Goal: Register for event/course

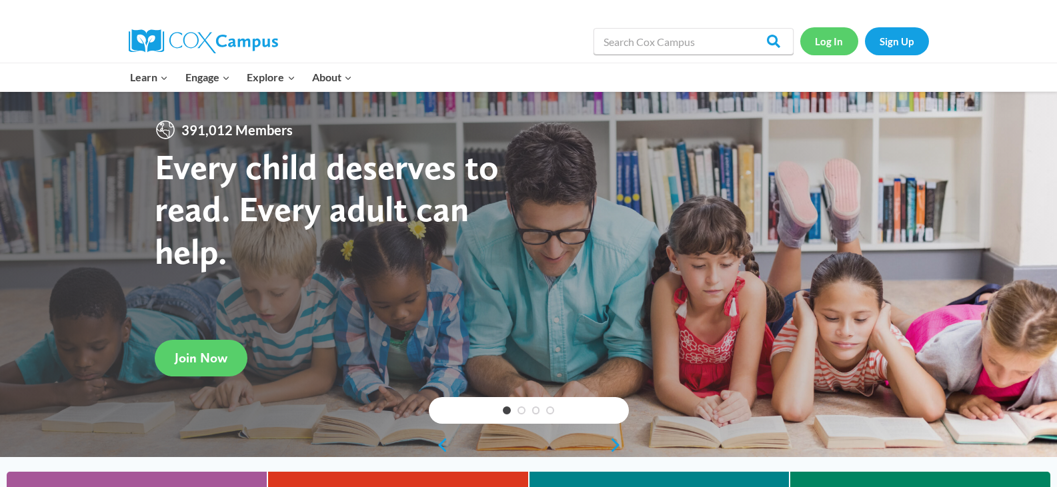
click at [837, 43] on link "Log In" at bounding box center [829, 40] width 58 height 27
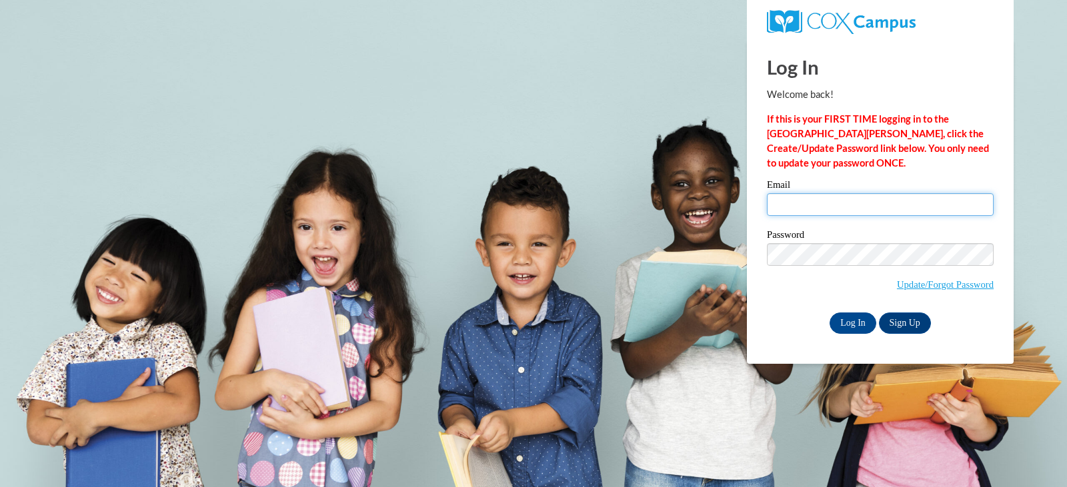
click at [823, 206] on input "Email" at bounding box center [880, 204] width 227 height 23
type input "boycek@w-csd.org"
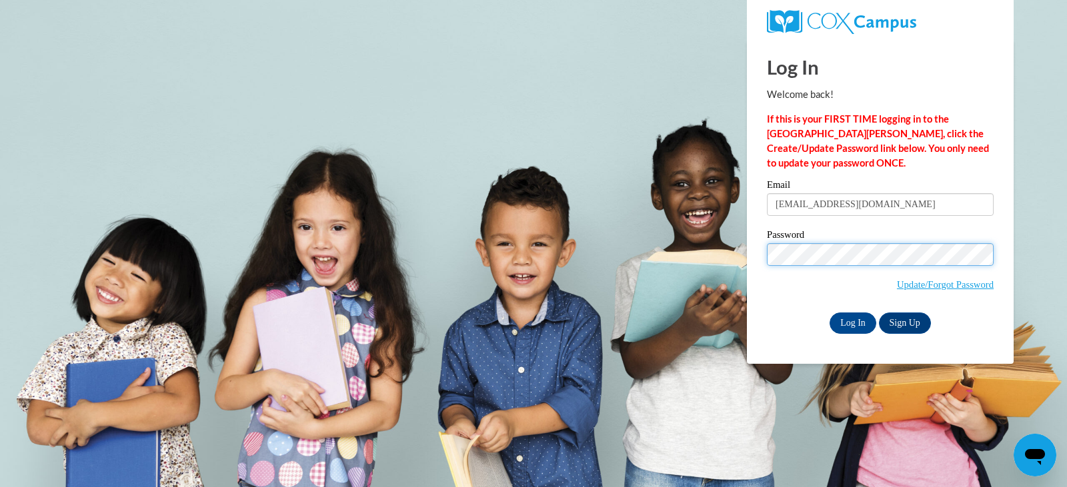
click at [829, 313] on input "Log In" at bounding box center [852, 323] width 47 height 21
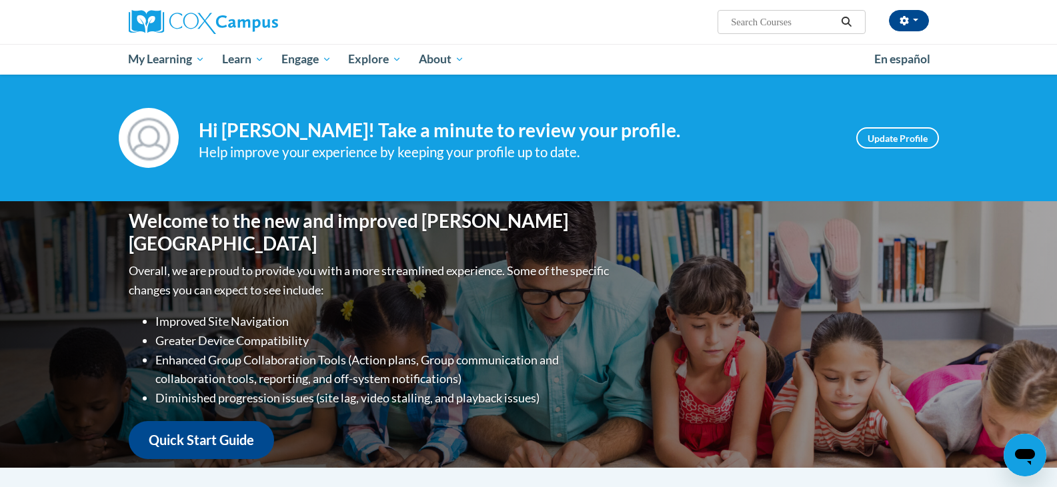
click at [794, 25] on input "Search..." at bounding box center [782, 22] width 107 height 16
type input "read aloud"
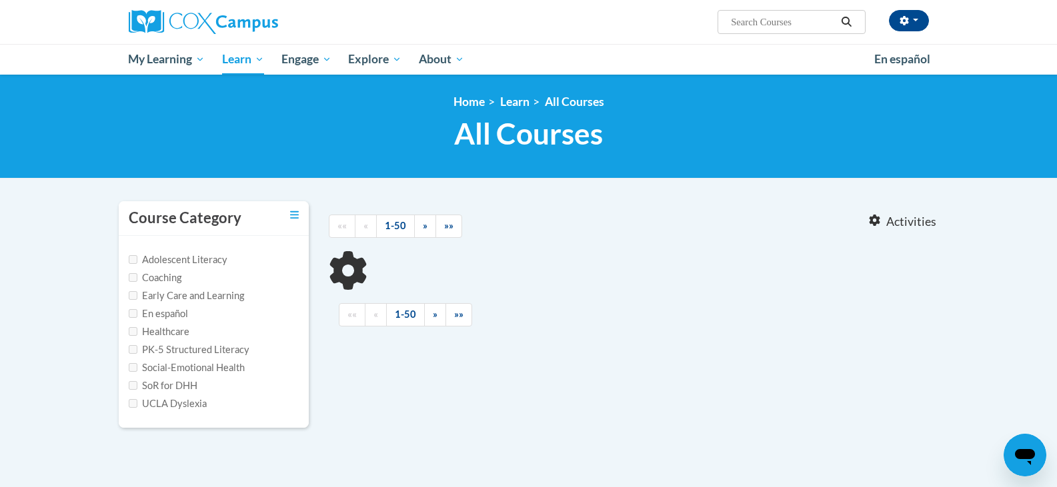
type input "read aloud"
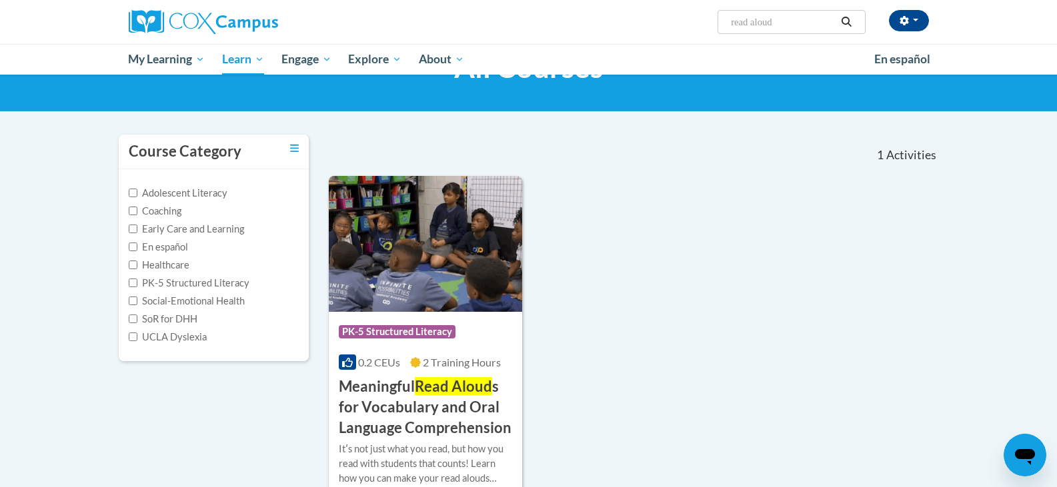
scroll to position [200, 0]
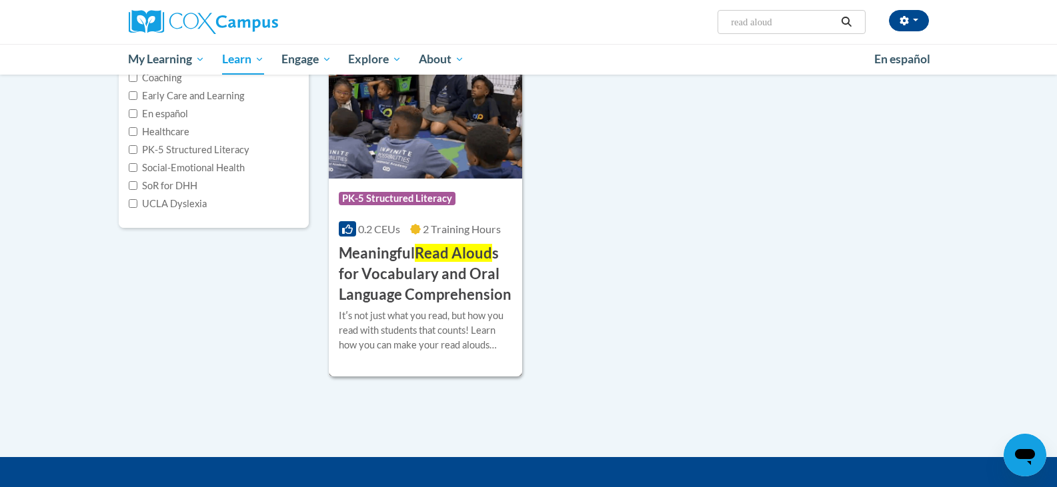
click at [414, 161] on img at bounding box center [426, 111] width 194 height 136
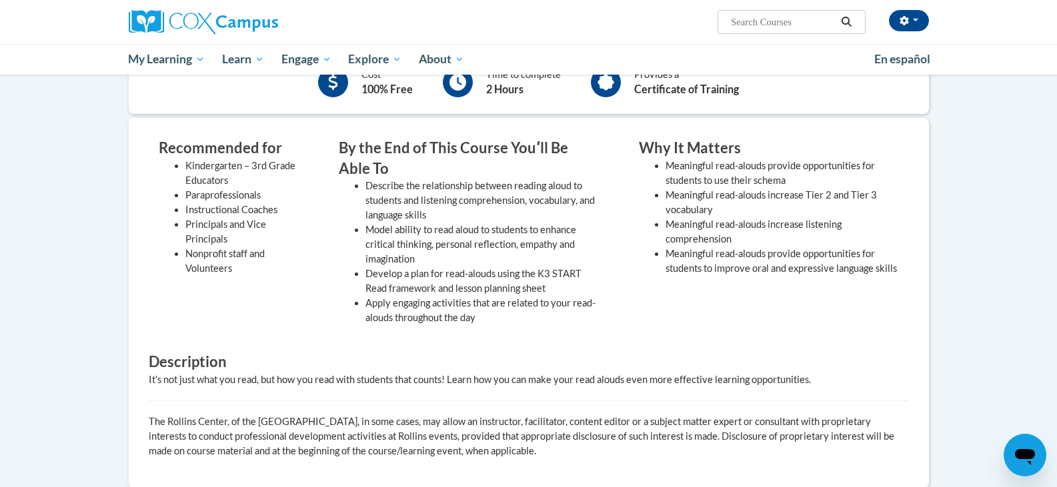
scroll to position [200, 0]
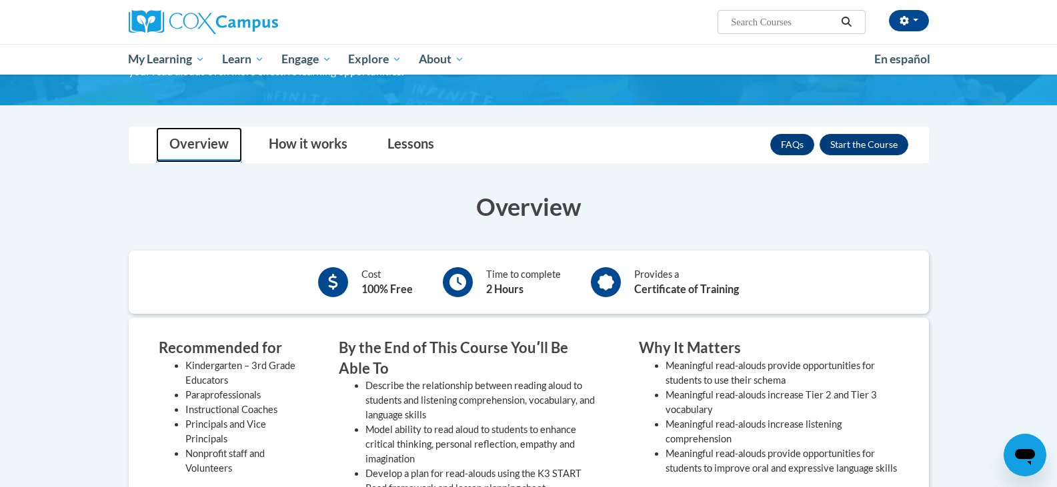
click at [210, 142] on link "Overview" at bounding box center [199, 144] width 86 height 35
click at [451, 140] on li "Lessons" at bounding box center [410, 144] width 87 height 35
click at [414, 146] on link "Lessons" at bounding box center [410, 144] width 73 height 35
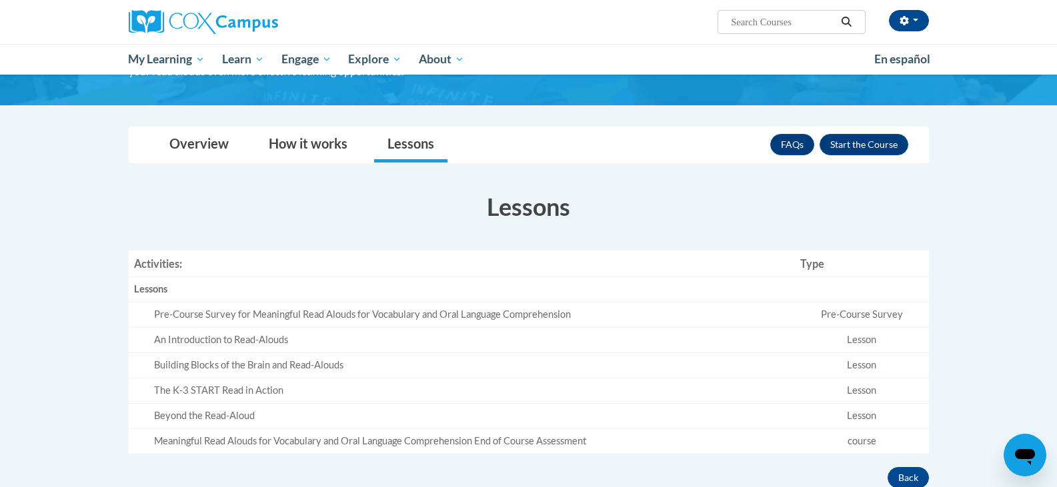
click at [201, 318] on div "Pre-Course Survey for Meaningful Read Alouds for Vocabulary and Oral Language C…" at bounding box center [472, 315] width 636 height 14
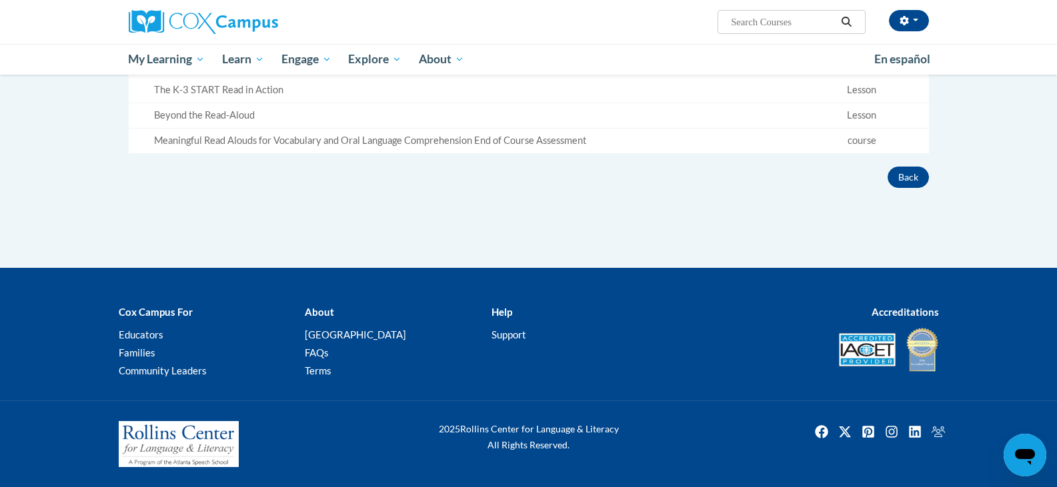
scroll to position [234, 0]
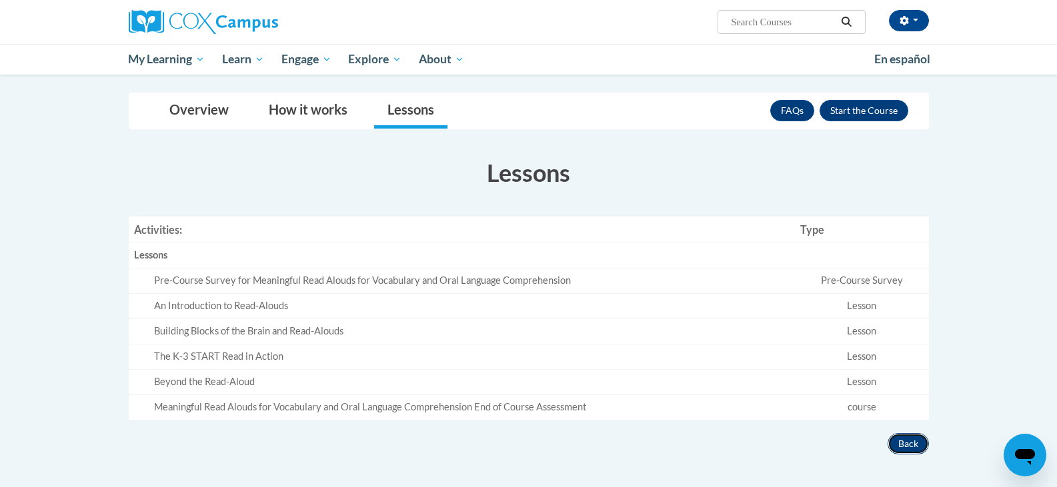
click at [905, 449] on button "Back" at bounding box center [907, 443] width 41 height 21
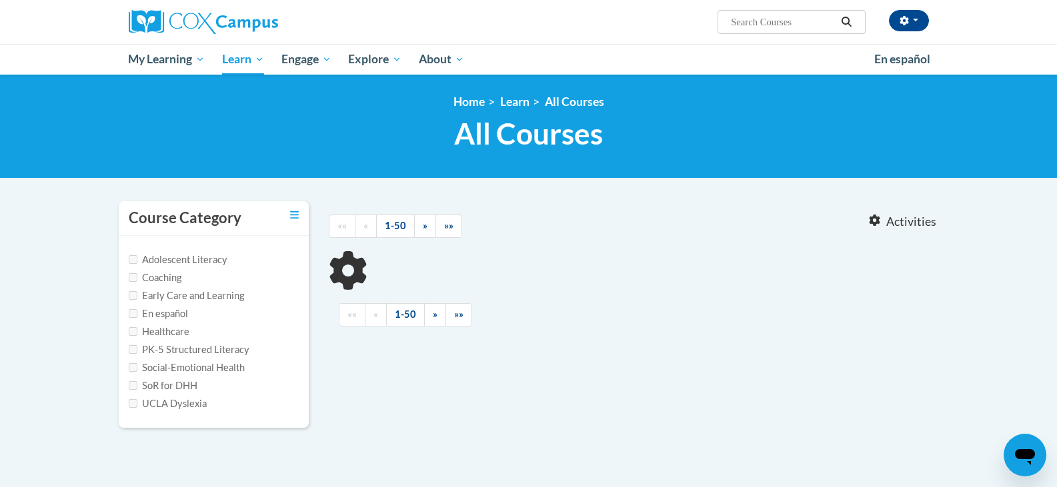
type input "read aloud"
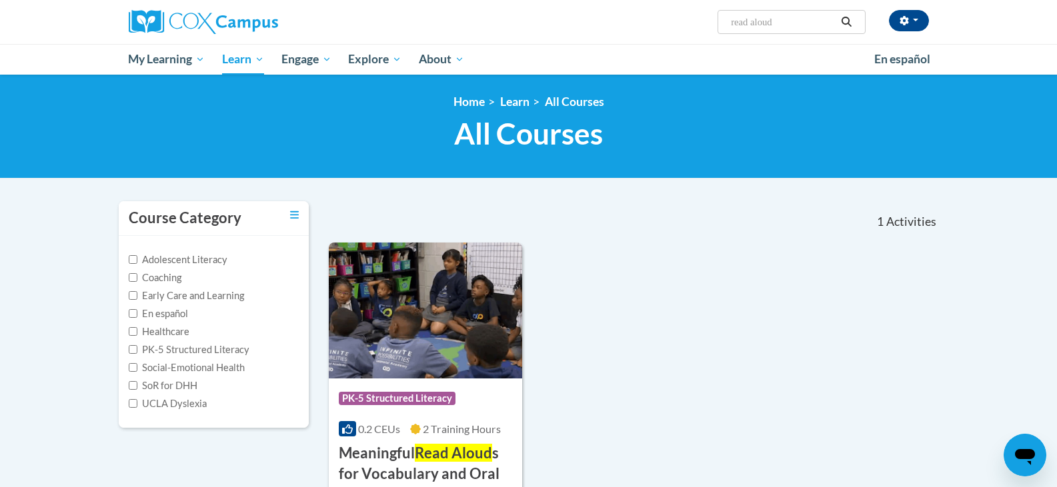
scroll to position [133, 0]
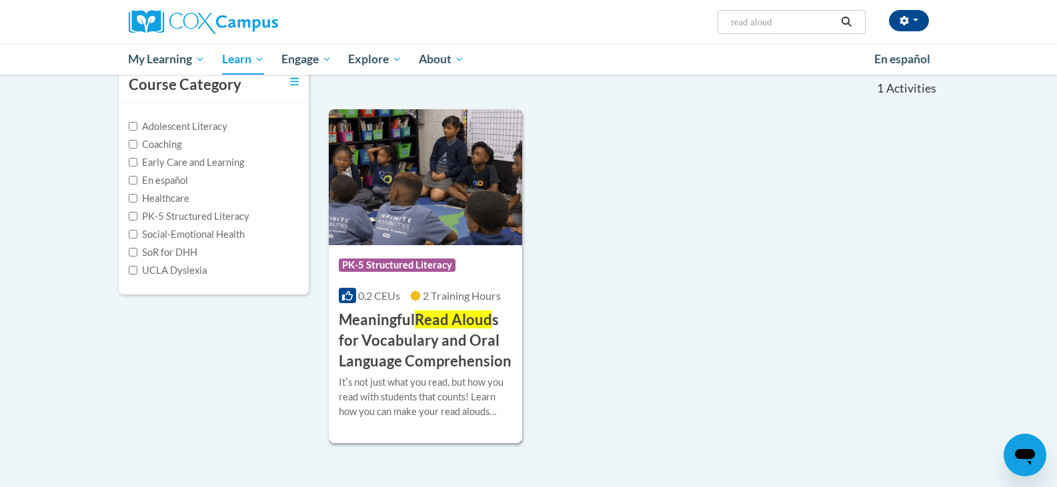
click at [422, 350] on h3 "Meaningful Read Aloud s for Vocabulary and Oral Language Comprehension" at bounding box center [426, 340] width 174 height 61
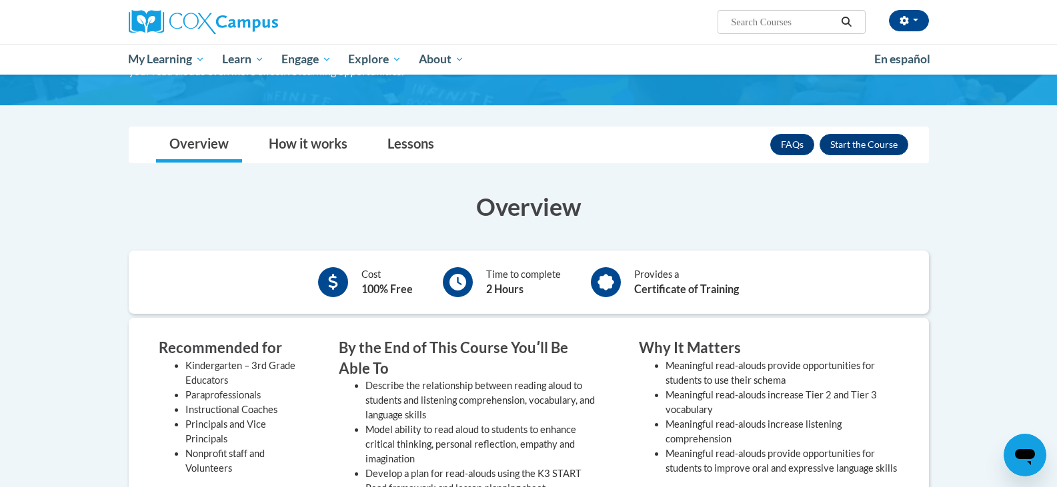
scroll to position [133, 0]
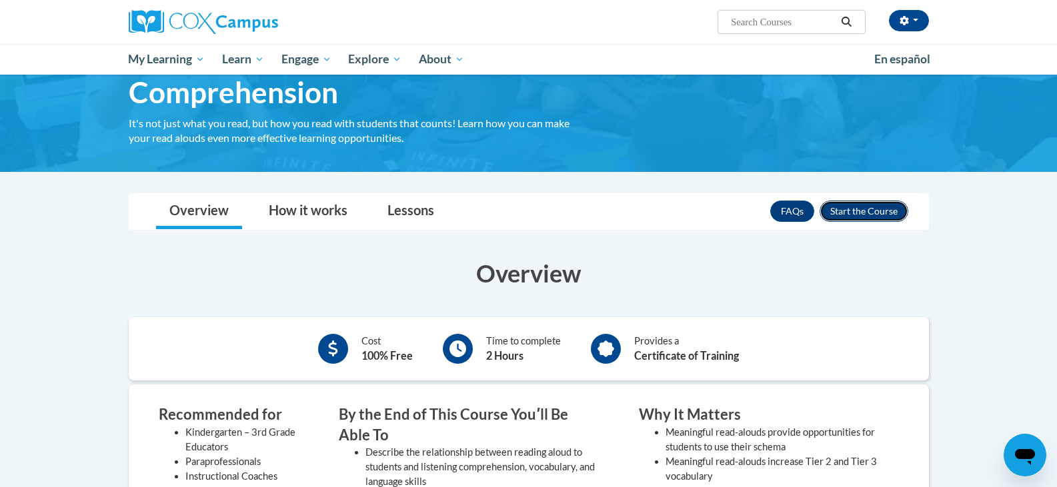
click at [856, 207] on button "Enroll" at bounding box center [863, 211] width 89 height 21
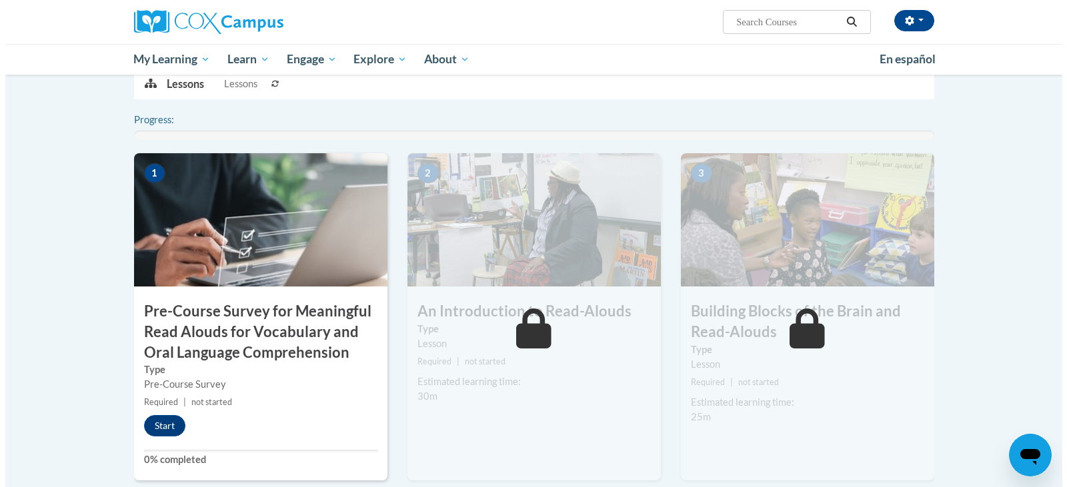
scroll to position [379, 0]
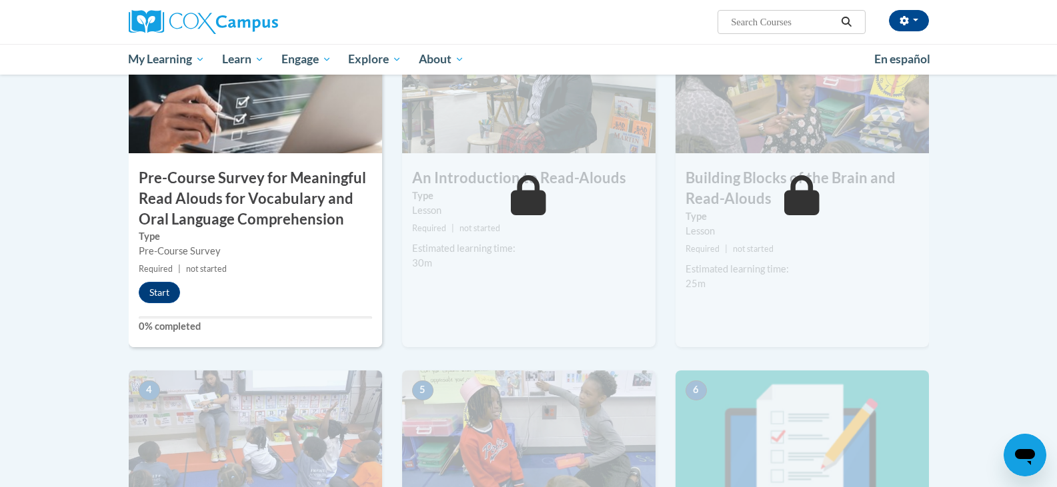
click at [247, 211] on h3 "Pre-Course Survey for Meaningful Read Alouds for Vocabulary and Oral Language C…" at bounding box center [255, 198] width 253 height 61
click at [236, 134] on img at bounding box center [255, 86] width 253 height 133
click at [174, 289] on button "Start" at bounding box center [159, 292] width 41 height 21
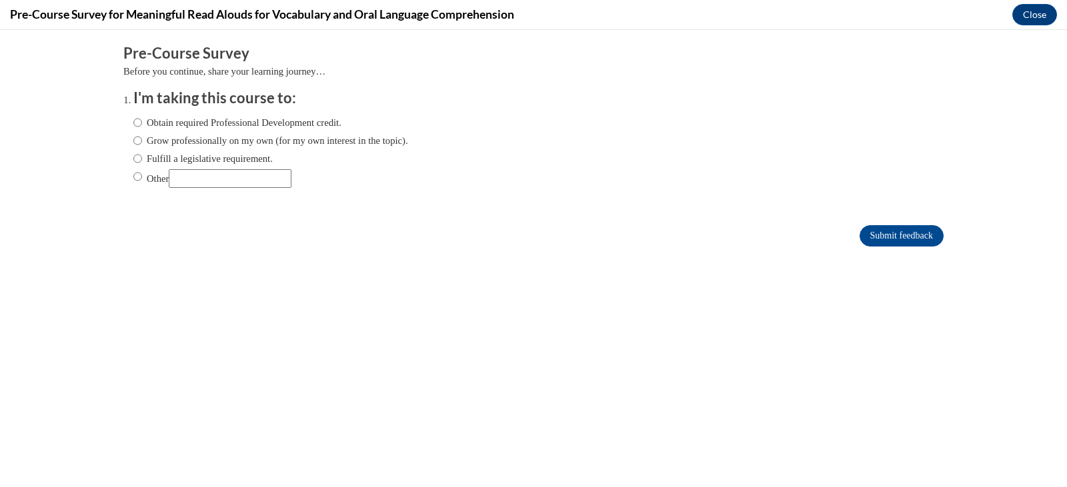
scroll to position [0, 0]
click at [133, 126] on input "Obtain required Professional Development credit." at bounding box center [137, 122] width 9 height 15
radio input "true"
click at [888, 222] on form "Pre-Course Survey Before you continue, share your learning journey… I'm taking …" at bounding box center [533, 151] width 820 height 217
click at [888, 229] on input "Submit feedback" at bounding box center [901, 235] width 84 height 21
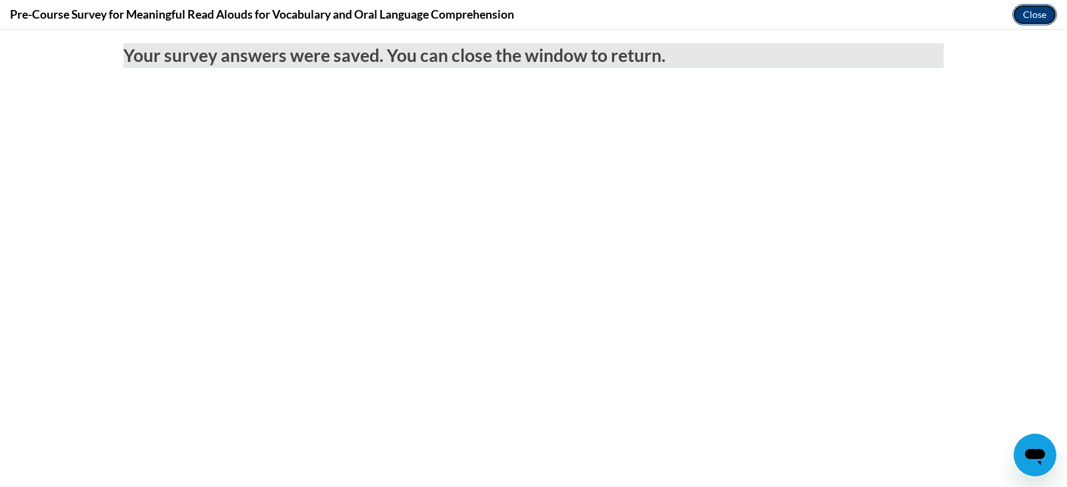
click at [1030, 10] on button "Close" at bounding box center [1034, 14] width 45 height 21
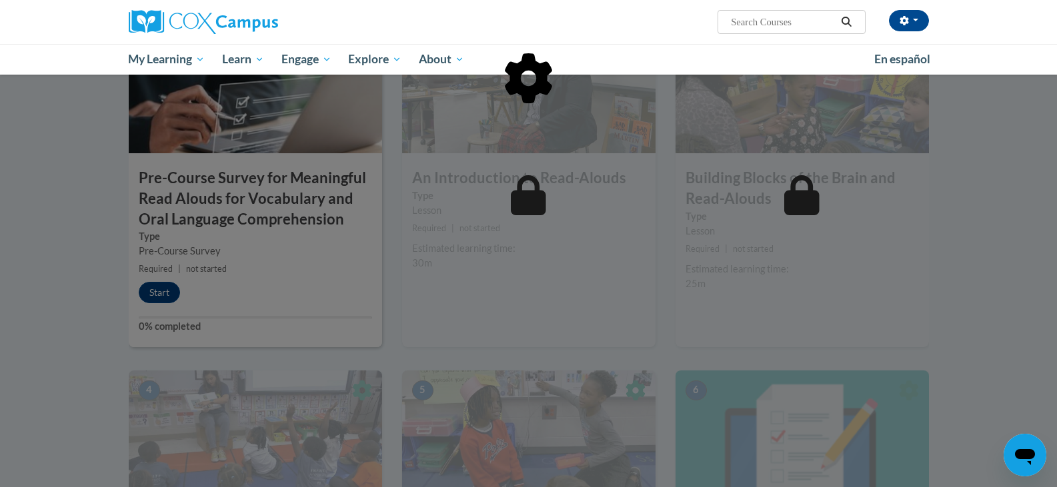
click at [170, 293] on div at bounding box center [528, 243] width 1057 height 487
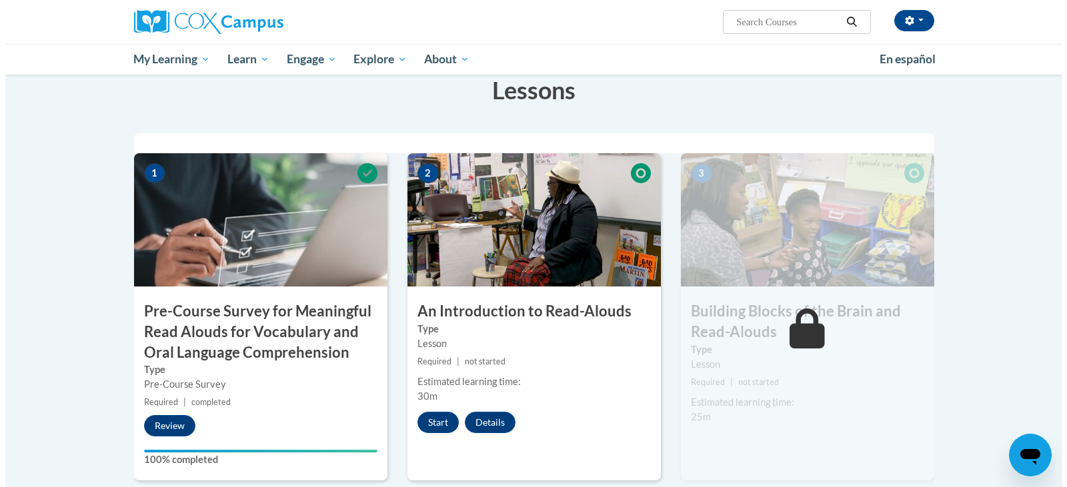
scroll to position [313, 0]
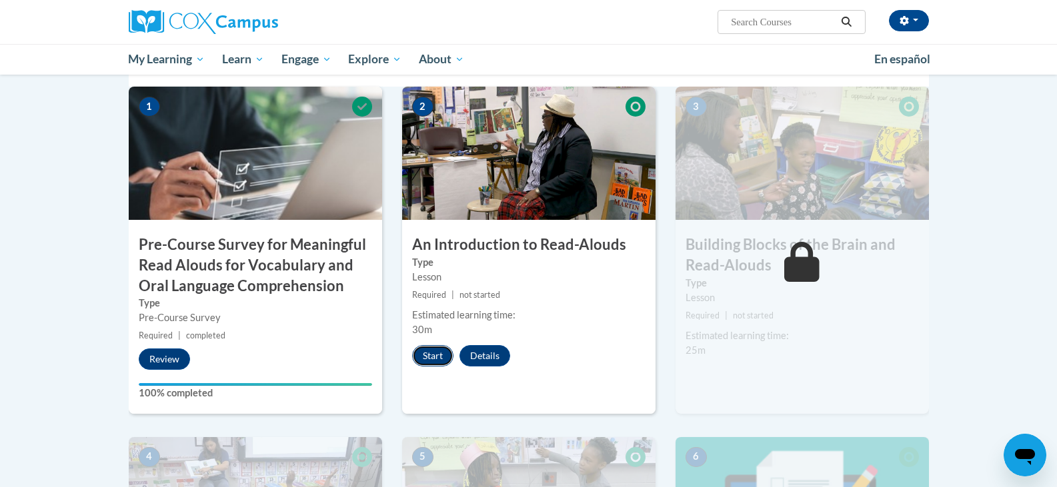
click at [441, 362] on button "Start" at bounding box center [432, 355] width 41 height 21
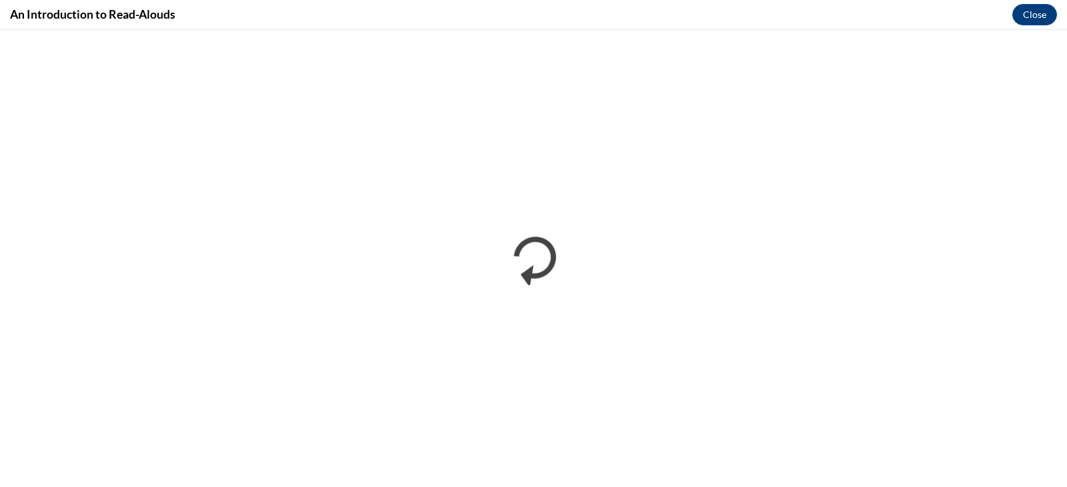
scroll to position [0, 0]
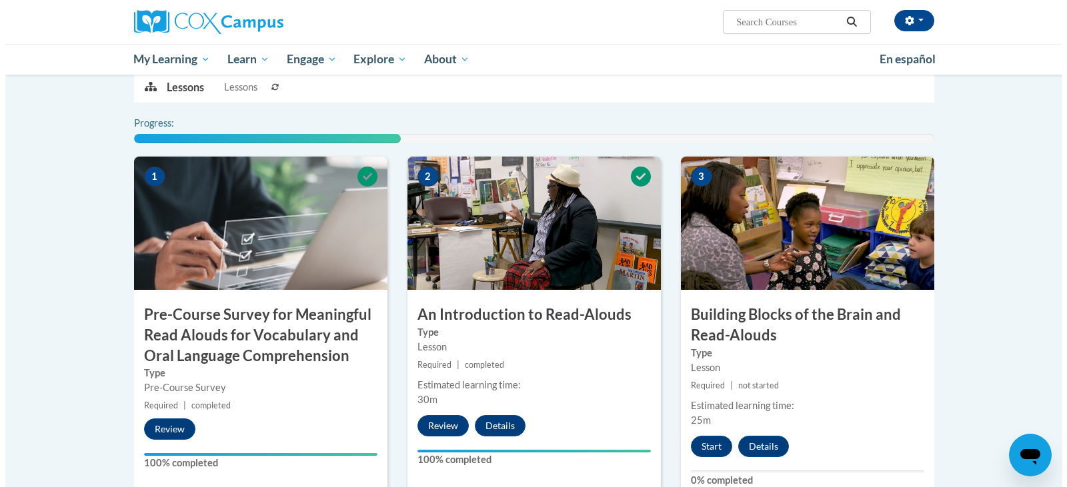
scroll to position [397, 0]
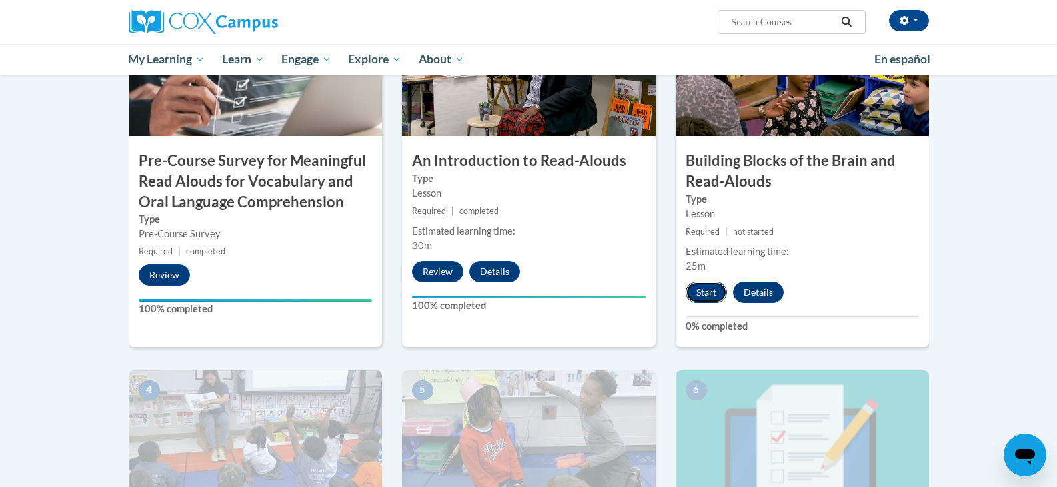
click at [699, 292] on button "Start" at bounding box center [705, 292] width 41 height 21
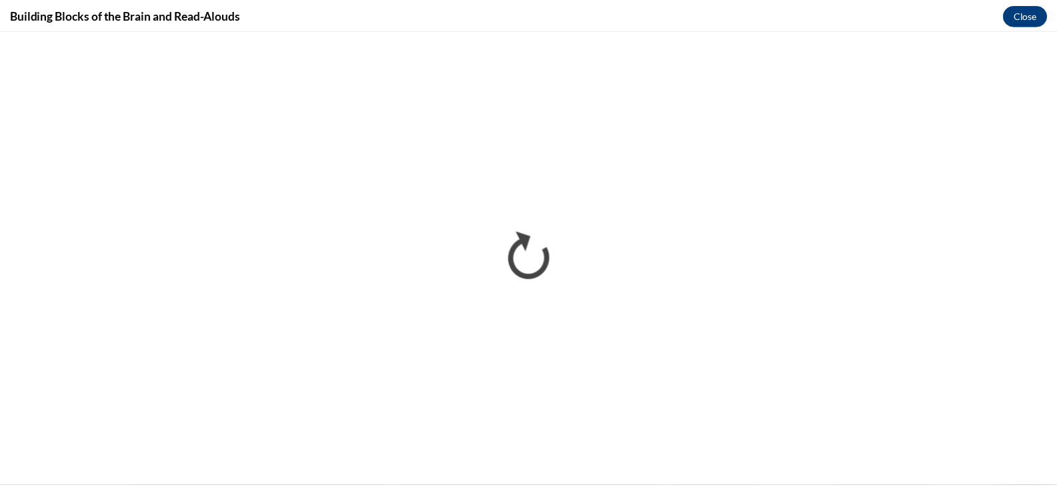
scroll to position [0, 0]
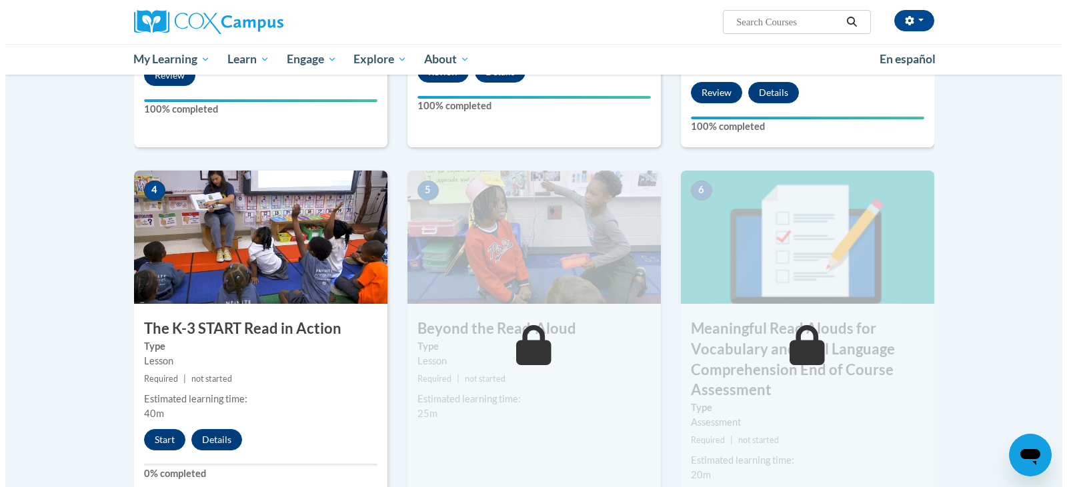
scroll to position [663, 0]
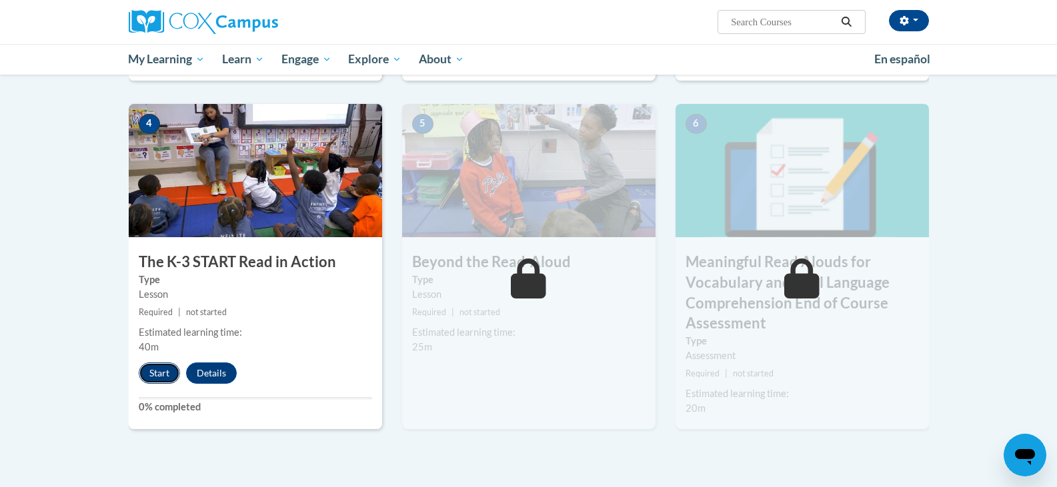
click at [151, 381] on button "Start" at bounding box center [159, 373] width 41 height 21
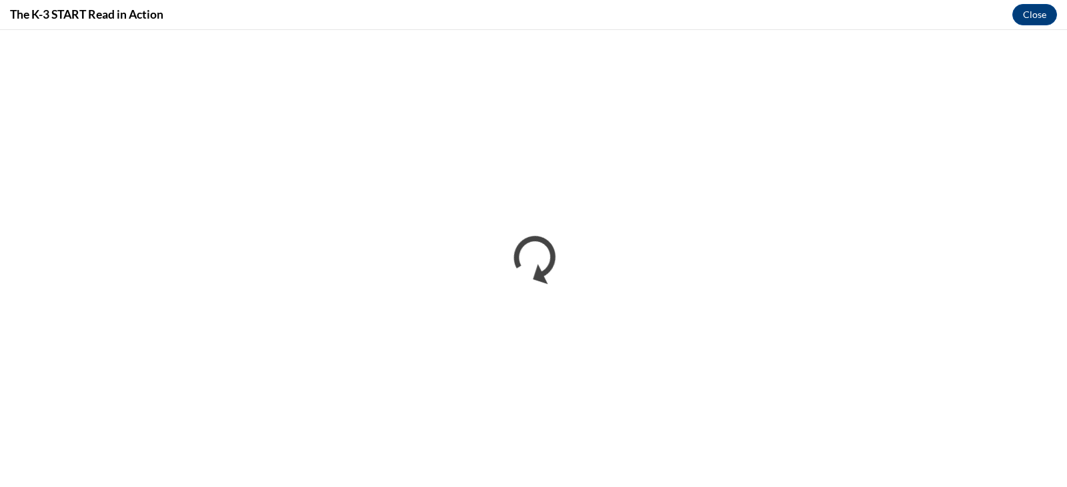
scroll to position [0, 0]
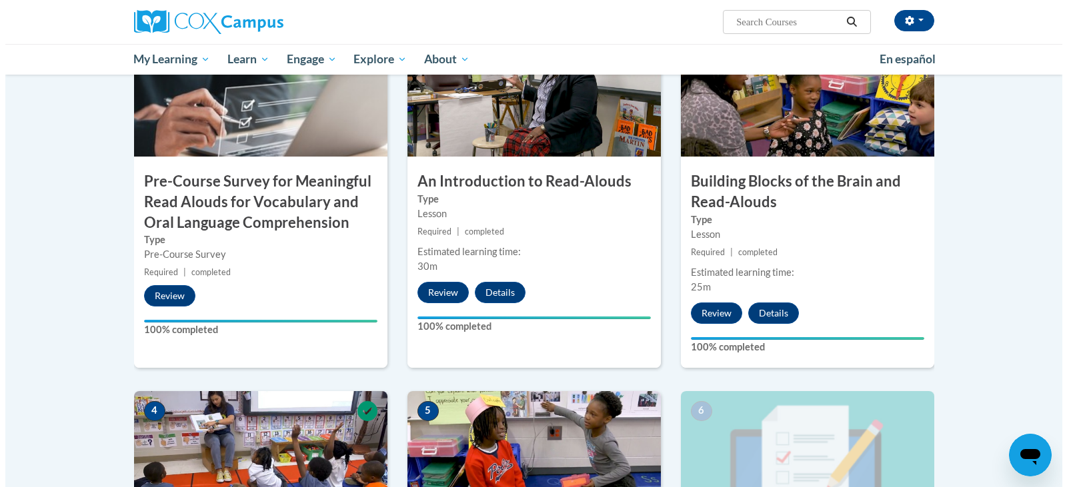
scroll to position [576, 0]
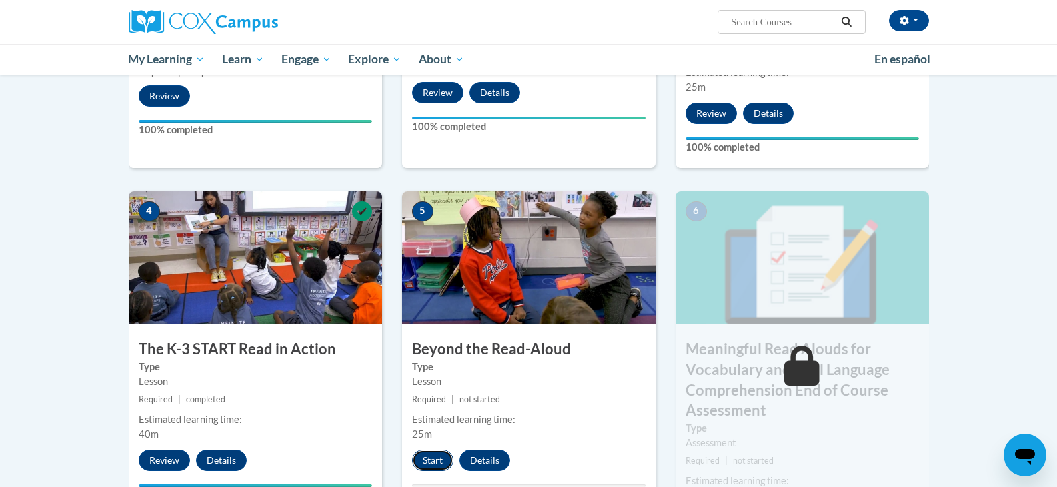
click at [440, 461] on button "Start" at bounding box center [432, 460] width 41 height 21
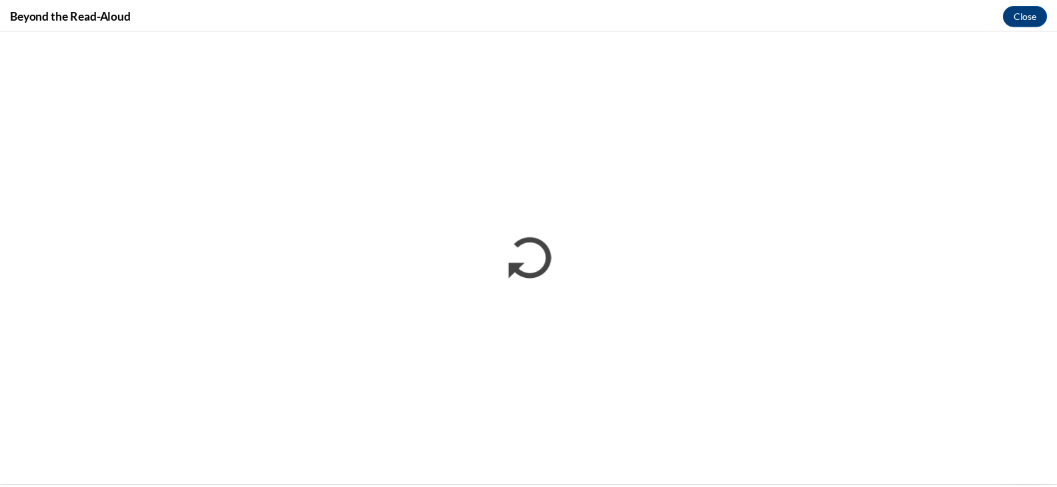
scroll to position [0, 0]
